Goal: Information Seeking & Learning: Find specific fact

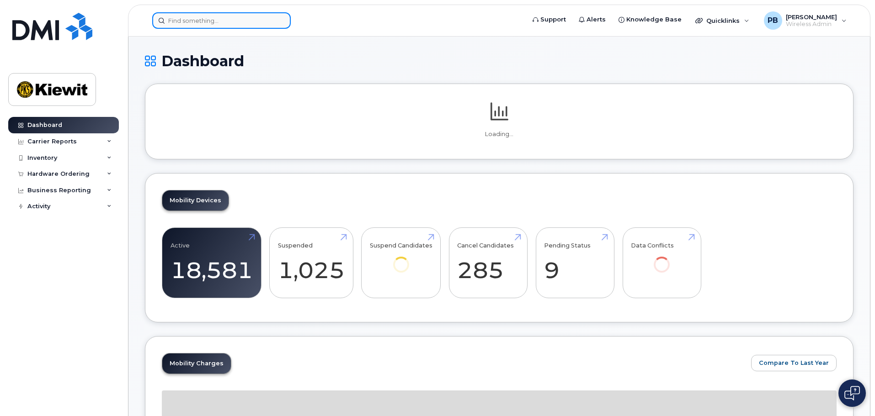
click at [214, 20] on input at bounding box center [221, 20] width 138 height 16
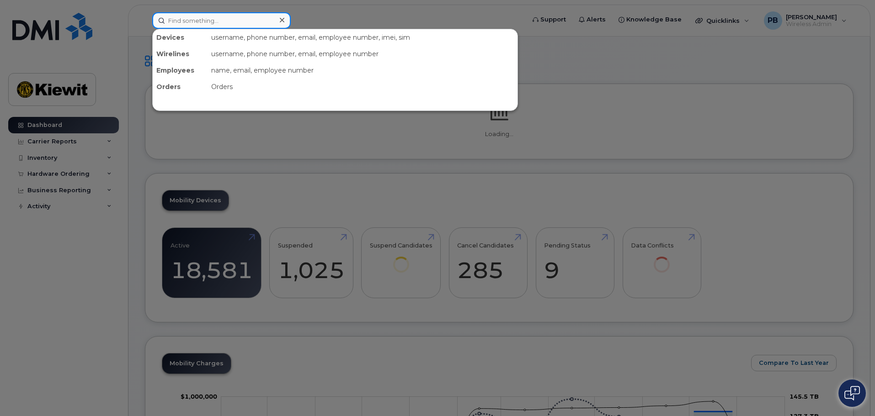
click at [214, 20] on input at bounding box center [221, 20] width 138 height 16
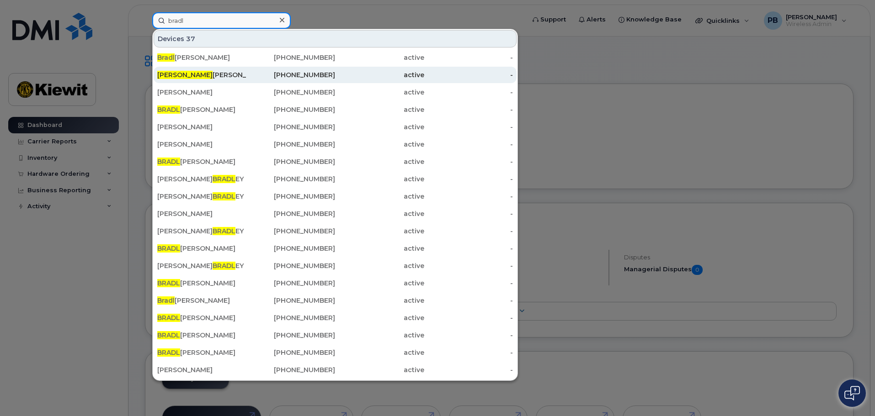
type input "bradl"
click at [269, 77] on div "[PHONE_NUMBER]" at bounding box center [290, 74] width 89 height 9
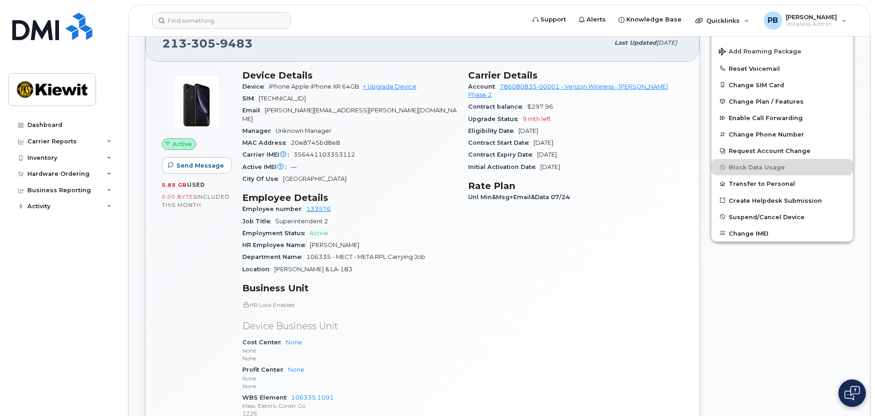
scroll to position [137, 0]
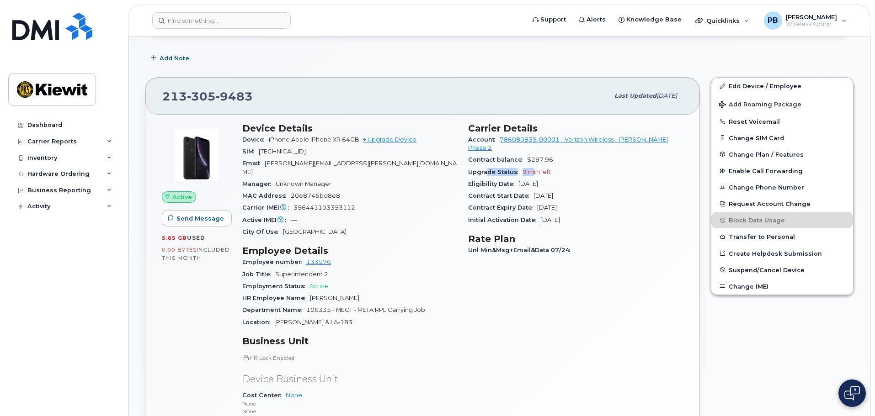
drag, startPoint x: 530, startPoint y: 161, endPoint x: 487, endPoint y: 168, distance: 44.5
click at [487, 168] on div "Upgrade Status 9 mth left" at bounding box center [575, 172] width 215 height 12
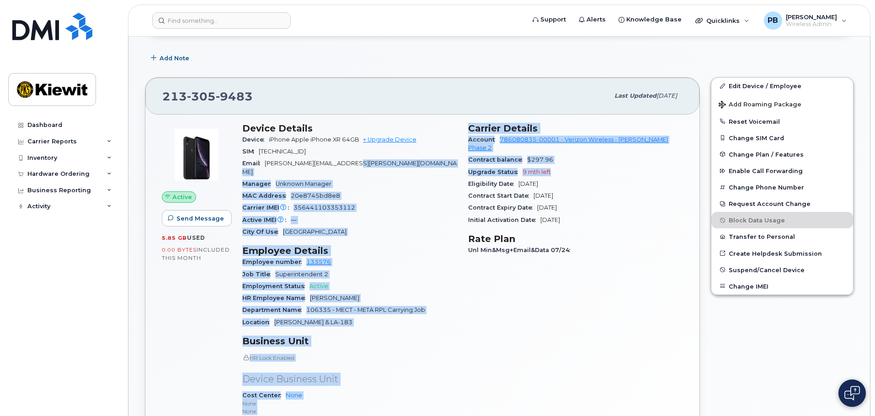
drag, startPoint x: 560, startPoint y: 165, endPoint x: 460, endPoint y: 159, distance: 100.2
click at [460, 159] on div "Device Details Device iPhone Apple iPhone XR 64GB + Upgrade Device SIM [TECHNIC…" at bounding box center [462, 301] width 451 height 368
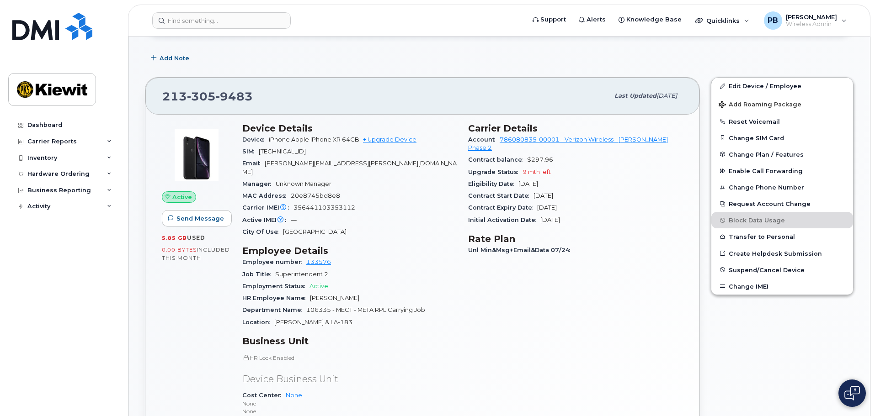
click at [530, 178] on div "Eligibility Date [DATE]" at bounding box center [575, 184] width 215 height 12
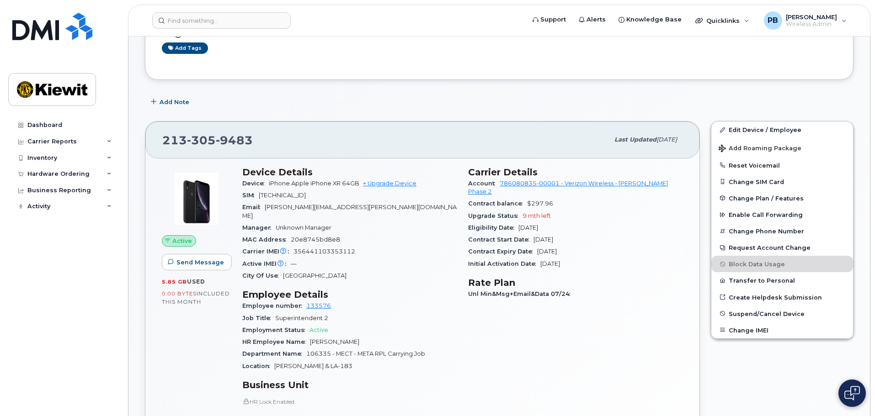
scroll to position [91, 0]
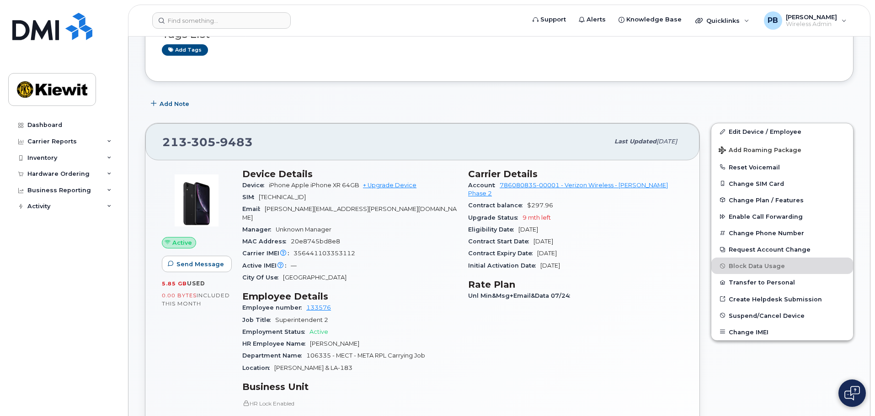
click at [205, 206] on img at bounding box center [196, 200] width 55 height 55
drag, startPoint x: 567, startPoint y: 228, endPoint x: 504, endPoint y: 218, distance: 64.7
click at [504, 218] on section "Carrier Details Account 786080835-00001 - Verizon Wireless - [PERSON_NAME] Phas…" at bounding box center [575, 220] width 215 height 103
click at [563, 215] on div "Upgrade Status 9 mth left" at bounding box center [575, 218] width 215 height 12
drag, startPoint x: 566, startPoint y: 222, endPoint x: 496, endPoint y: 217, distance: 70.1
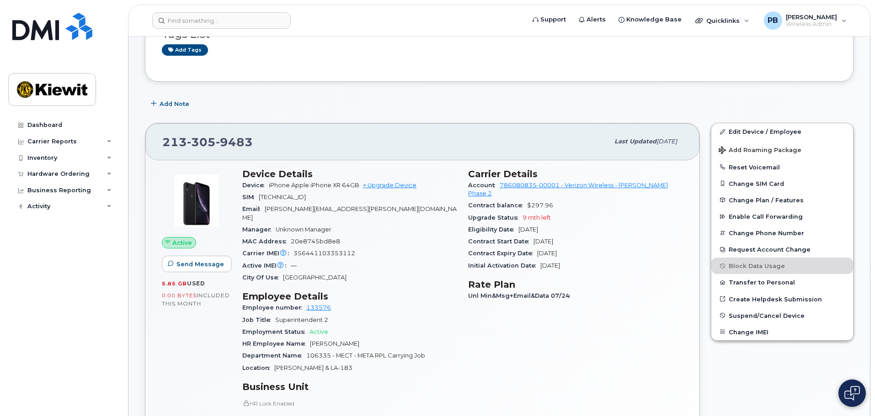
click at [496, 224] on div "Eligibility Date [DATE]" at bounding box center [575, 230] width 215 height 12
click at [542, 202] on span "$297.96" at bounding box center [540, 205] width 26 height 7
drag, startPoint x: 558, startPoint y: 209, endPoint x: 494, endPoint y: 206, distance: 63.6
click at [494, 212] on div "Upgrade Status 9 mth left" at bounding box center [575, 218] width 215 height 12
click at [527, 214] on span "9 mth left" at bounding box center [536, 217] width 28 height 7
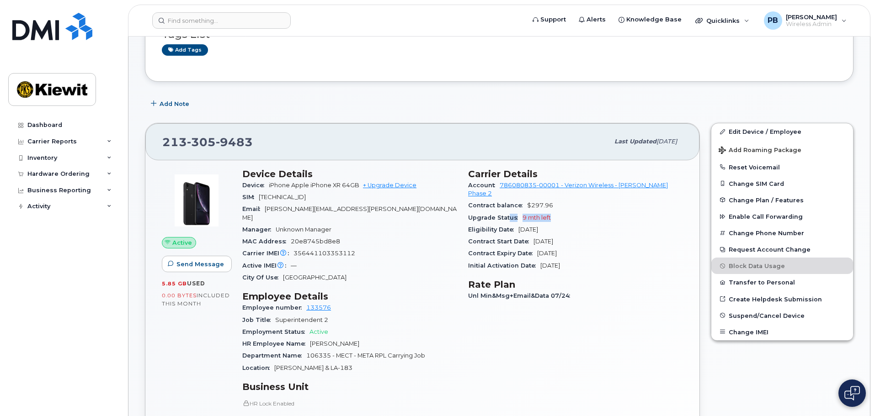
drag, startPoint x: 556, startPoint y: 212, endPoint x: 509, endPoint y: 210, distance: 46.6
click at [509, 212] on div "Upgrade Status 9 mth left" at bounding box center [575, 218] width 215 height 12
click at [518, 214] on span "Upgrade Status" at bounding box center [495, 217] width 54 height 7
drag, startPoint x: 576, startPoint y: 213, endPoint x: 536, endPoint y: 207, distance: 40.6
click at [536, 212] on div "Upgrade Status 9 mth left" at bounding box center [575, 218] width 215 height 12
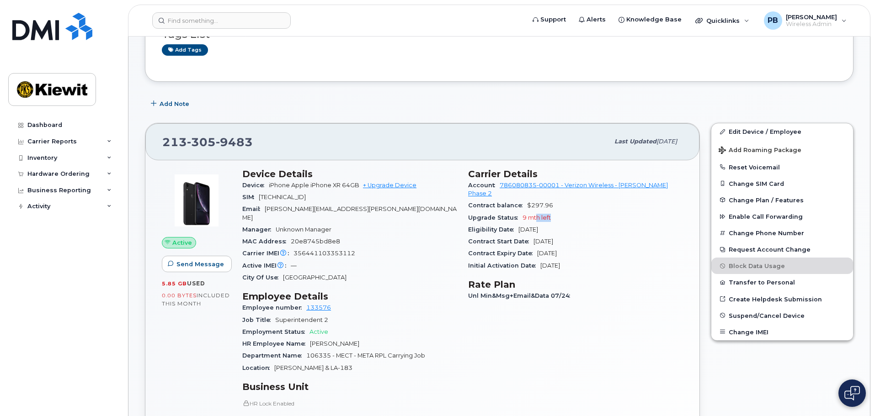
click at [565, 212] on div "Upgrade Status 9 mth left" at bounding box center [575, 218] width 215 height 12
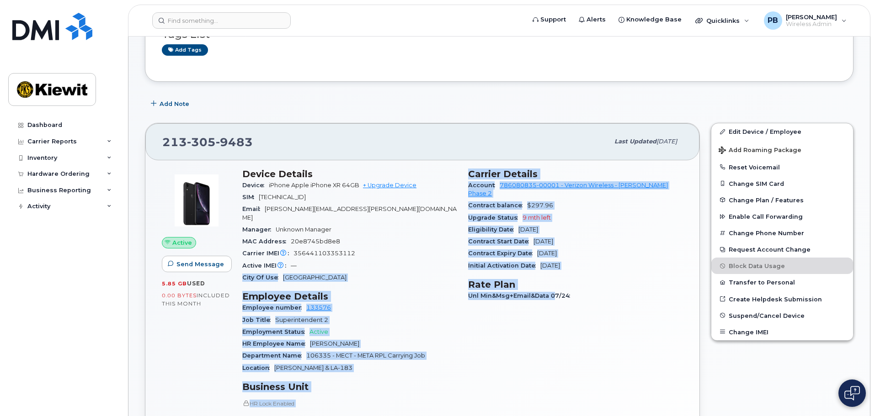
drag, startPoint x: 551, startPoint y: 289, endPoint x: 398, endPoint y: 241, distance: 159.8
click at [378, 249] on div "Device Details Device iPhone Apple iPhone XR 64GB + Upgrade Device SIM [TECHNIC…" at bounding box center [462, 347] width 451 height 368
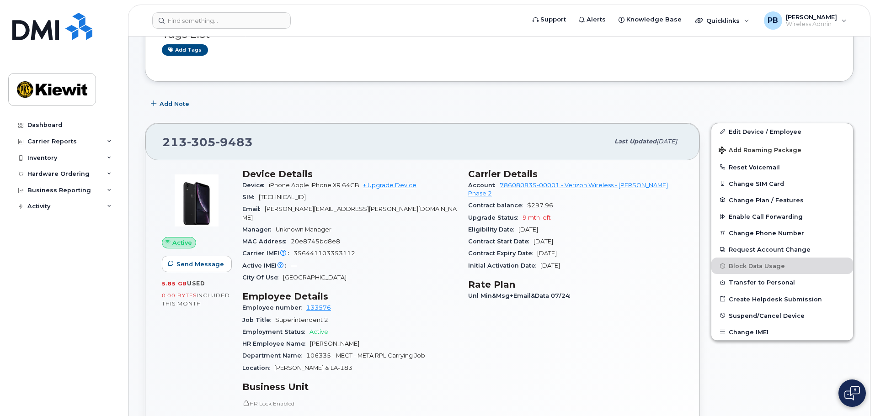
click at [413, 237] on div "MAC Address [MAC_ADDRESS]" at bounding box center [349, 242] width 215 height 12
drag, startPoint x: 321, startPoint y: 255, endPoint x: 256, endPoint y: 226, distance: 71.6
click at [253, 228] on section "Device Details Device iPhone Apple iPhone XR 64GB + Upgrade Device SIM [TECHNIC…" at bounding box center [349, 227] width 215 height 116
drag, startPoint x: 321, startPoint y: 237, endPoint x: 381, endPoint y: 234, distance: 59.9
click at [322, 237] on div "MAC Address [MAC_ADDRESS]" at bounding box center [349, 242] width 215 height 12
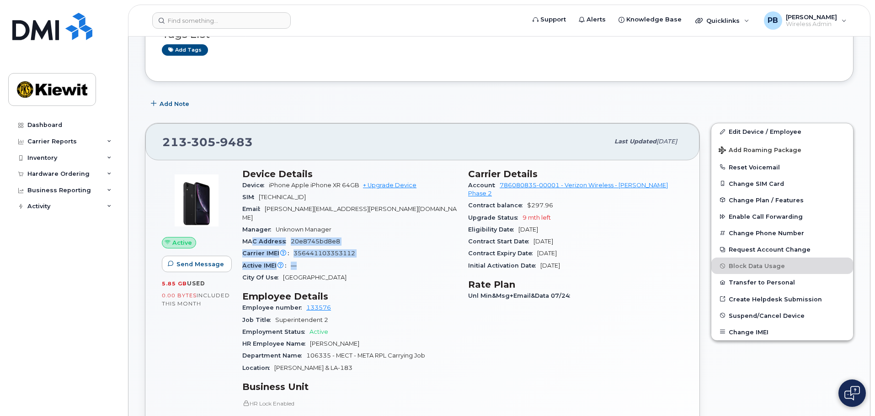
click at [376, 236] on div "MAC Address [MAC_ADDRESS]" at bounding box center [349, 242] width 215 height 12
drag, startPoint x: 334, startPoint y: 218, endPoint x: 277, endPoint y: 224, distance: 57.4
click at [277, 224] on div "Manager Unknown Manager" at bounding box center [349, 230] width 215 height 12
click at [382, 211] on div "Email [PERSON_NAME][EMAIL_ADDRESS][PERSON_NAME][DOMAIN_NAME]" at bounding box center [349, 213] width 215 height 21
drag, startPoint x: 347, startPoint y: 232, endPoint x: 253, endPoint y: 221, distance: 94.3
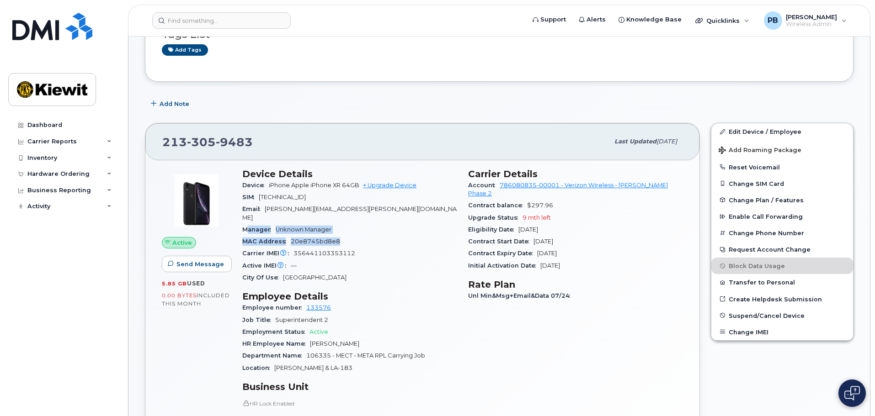
click at [249, 223] on section "Device Details Device iPhone Apple iPhone XR 64GB + Upgrade Device SIM [TECHNIC…" at bounding box center [349, 227] width 215 height 116
click at [306, 200] on span "[TECHNICAL_ID]" at bounding box center [282, 197] width 47 height 7
drag, startPoint x: 340, startPoint y: 212, endPoint x: 250, endPoint y: 207, distance: 89.7
click at [250, 207] on div "Email [PERSON_NAME][EMAIL_ADDRESS][PERSON_NAME][DOMAIN_NAME]" at bounding box center [349, 213] width 215 height 21
drag, startPoint x: 291, startPoint y: 201, endPoint x: 332, endPoint y: 196, distance: 40.9
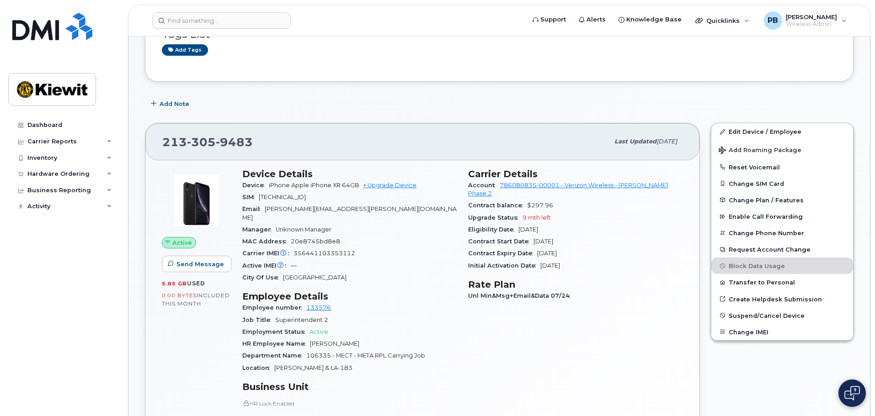
click at [292, 201] on div "SIM [TECHNICAL_ID]" at bounding box center [349, 197] width 215 height 12
drag, startPoint x: 345, startPoint y: 195, endPoint x: 248, endPoint y: 199, distance: 96.5
click at [248, 199] on div "SIM [TECHNICAL_ID]" at bounding box center [349, 197] width 215 height 12
drag, startPoint x: 257, startPoint y: 197, endPoint x: 278, endPoint y: 192, distance: 21.7
click at [258, 197] on span "SIM" at bounding box center [250, 197] width 16 height 7
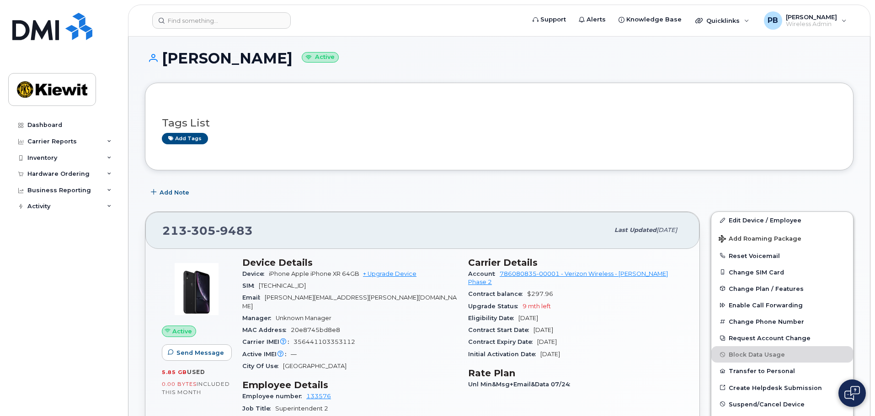
scroll to position [0, 0]
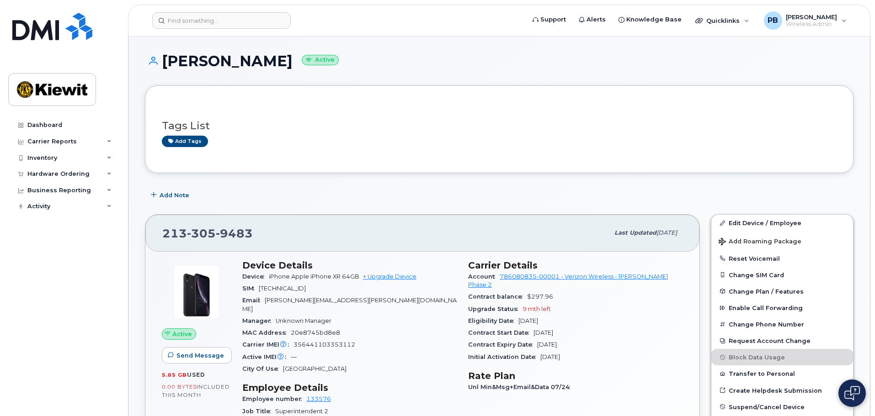
click at [372, 300] on div "Email [PERSON_NAME][EMAIL_ADDRESS][PERSON_NAME][DOMAIN_NAME]" at bounding box center [349, 305] width 215 height 21
drag, startPoint x: 326, startPoint y: 286, endPoint x: 298, endPoint y: 277, distance: 29.3
click at [298, 277] on section "Device Details Device iPhone Apple iPhone XR 64GB + Upgrade Device SIM [TECHNIC…" at bounding box center [349, 318] width 215 height 116
click at [305, 289] on span "[TECHNICAL_ID]" at bounding box center [282, 288] width 47 height 7
drag, startPoint x: 346, startPoint y: 289, endPoint x: 272, endPoint y: 281, distance: 74.5
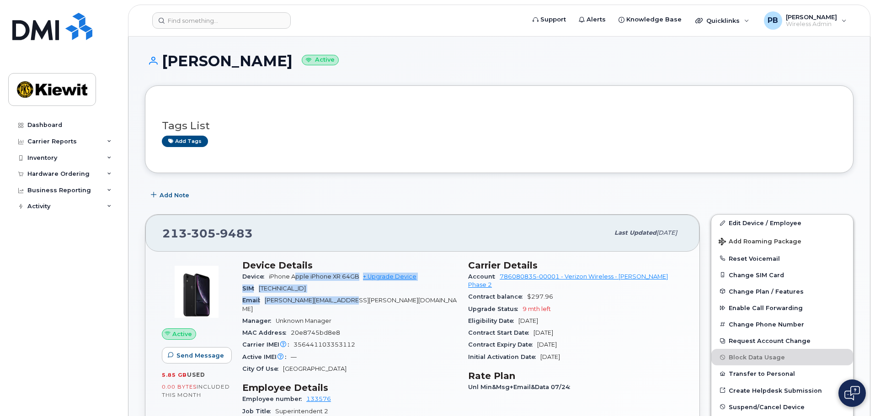
click at [272, 281] on section "Device Details Device iPhone Apple iPhone XR 64GB + Upgrade Device SIM [TECHNIC…" at bounding box center [349, 318] width 215 height 116
click at [368, 241] on div "[PHONE_NUMBER]" at bounding box center [385, 232] width 446 height 19
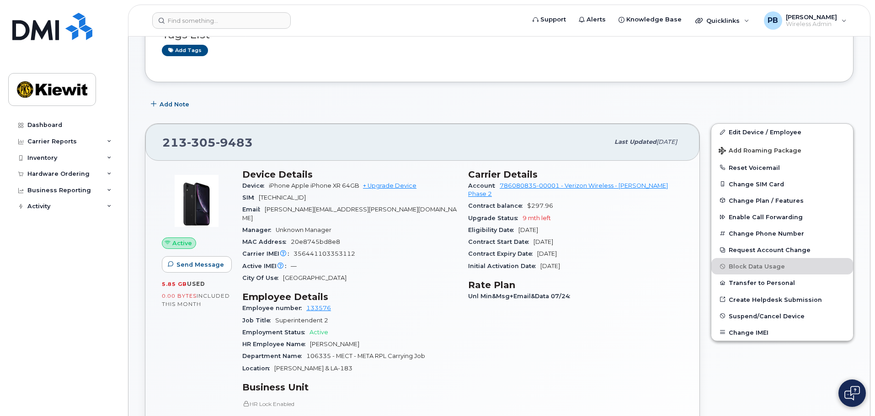
scroll to position [91, 0]
click at [264, 151] on div "[PHONE_NUMBER]" at bounding box center [385, 141] width 446 height 19
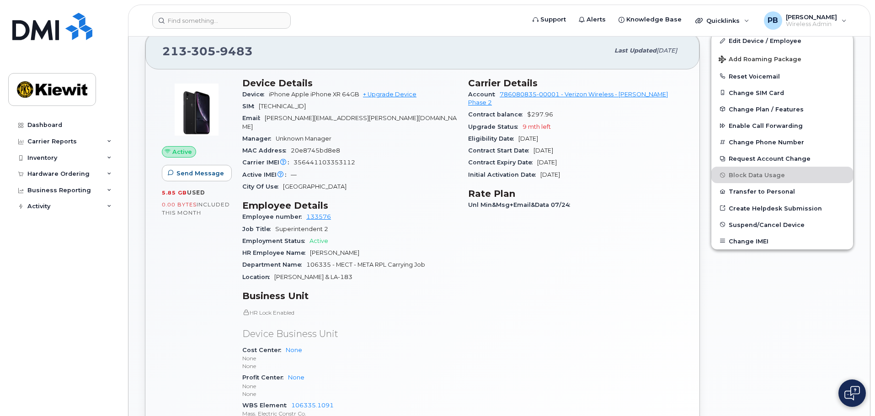
scroll to position [183, 0]
drag, startPoint x: 341, startPoint y: 265, endPoint x: 283, endPoint y: 247, distance: 61.1
click at [248, 253] on section "Employee Details Employee number 133576 Job Title Superintendent 2 Employment S…" at bounding box center [349, 241] width 215 height 83
click at [416, 261] on span "106335 - MECT - META RPL Carrying Job" at bounding box center [365, 264] width 119 height 7
